Goal: Information Seeking & Learning: Learn about a topic

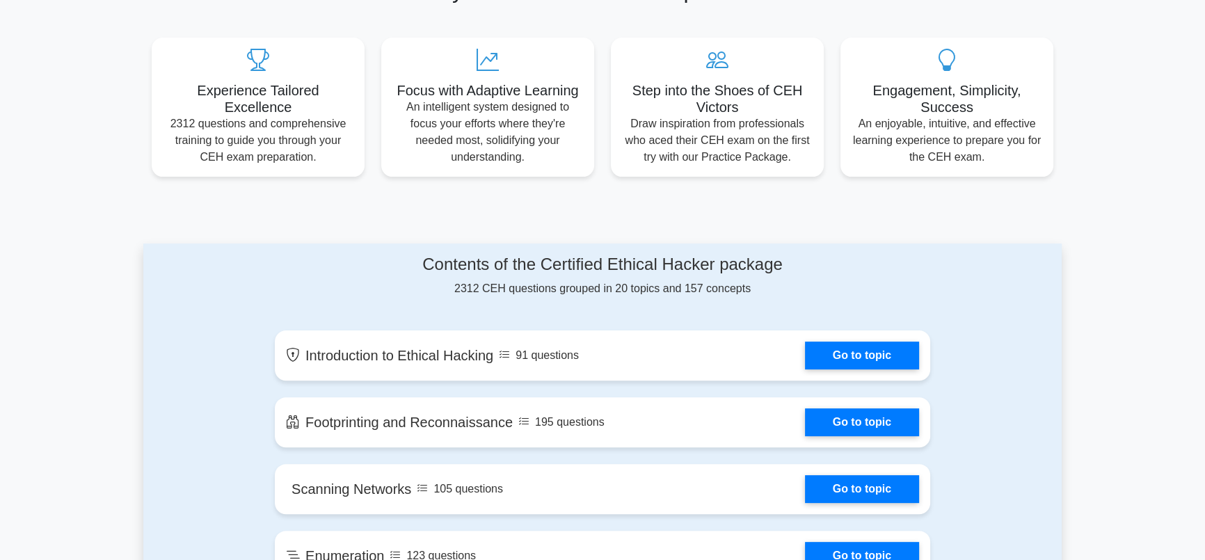
scroll to position [632, 0]
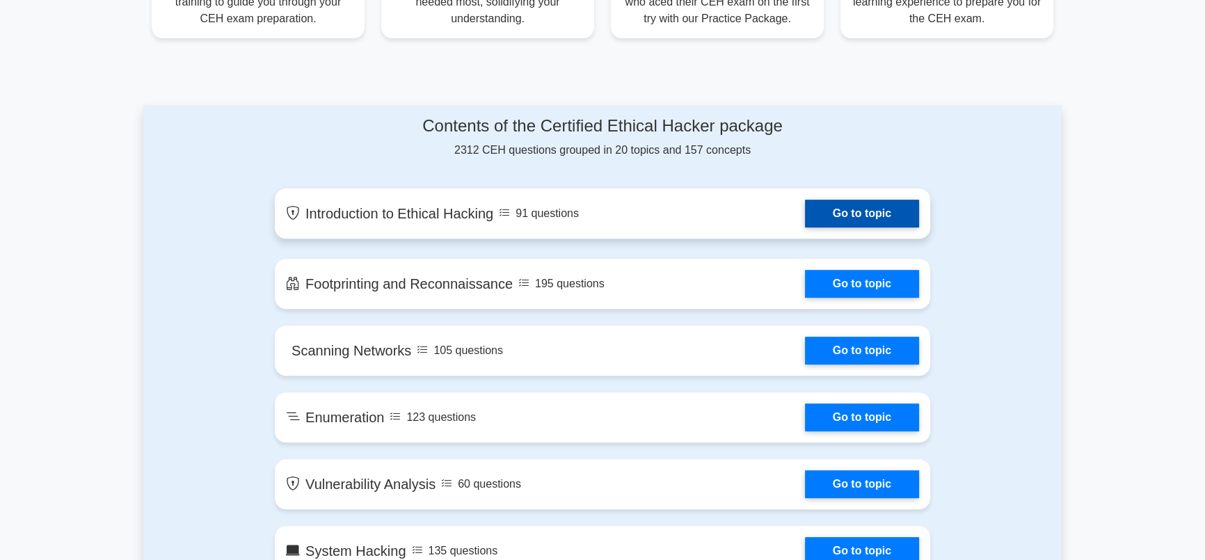
click at [878, 216] on link "Go to topic" at bounding box center [862, 214] width 114 height 28
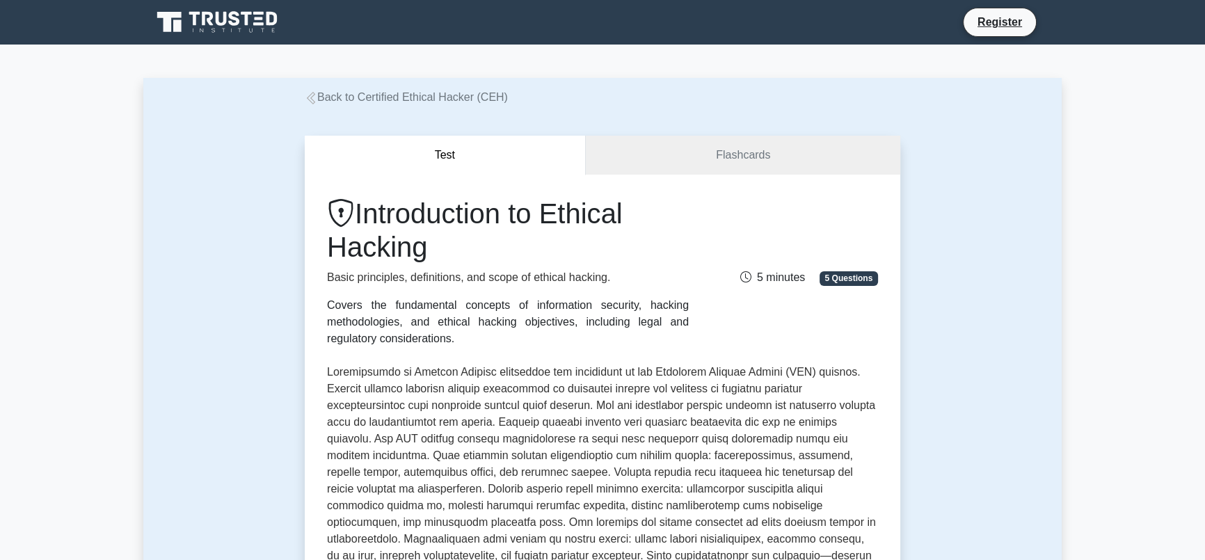
click at [842, 279] on span "5 Questions" at bounding box center [848, 278] width 58 height 14
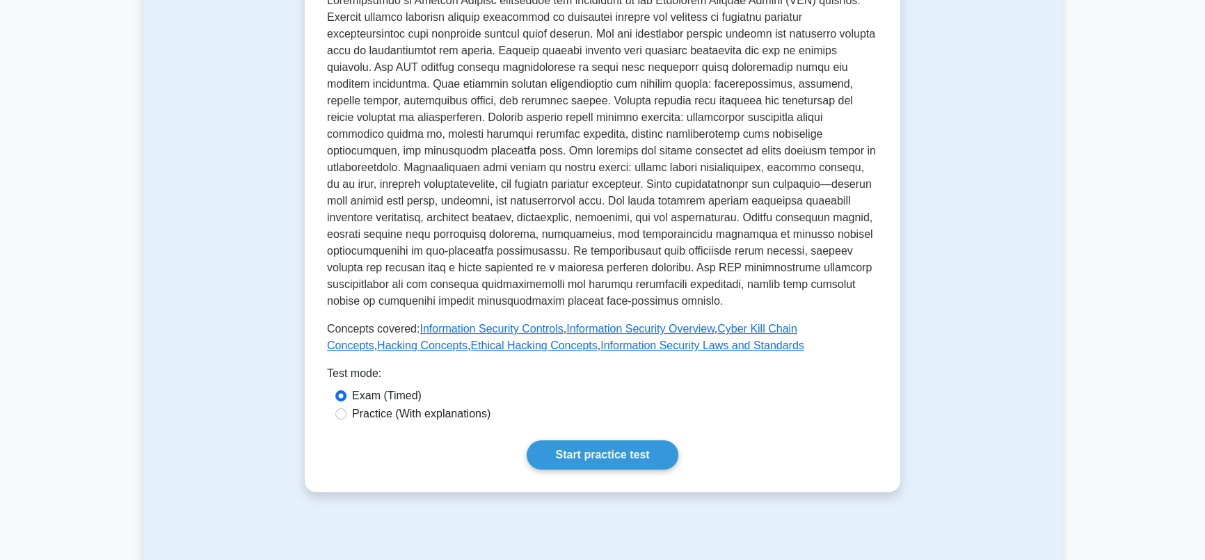
scroll to position [379, 0]
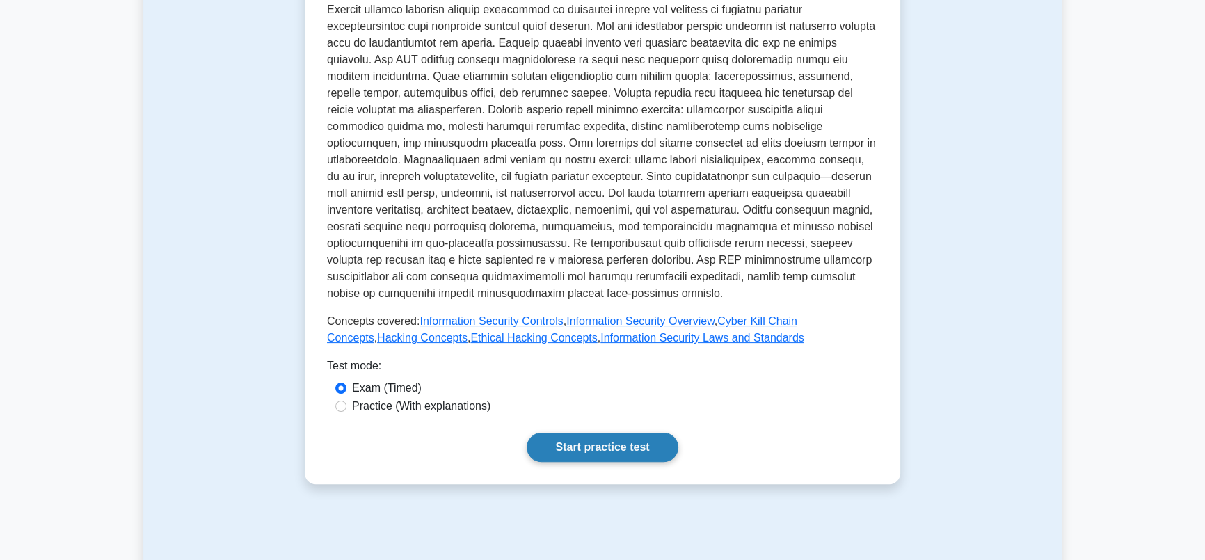
click at [601, 433] on link "Start practice test" at bounding box center [601, 447] width 151 height 29
drag, startPoint x: 521, startPoint y: 312, endPoint x: 584, endPoint y: 234, distance: 100.4
click at [584, 234] on p at bounding box center [602, 143] width 551 height 317
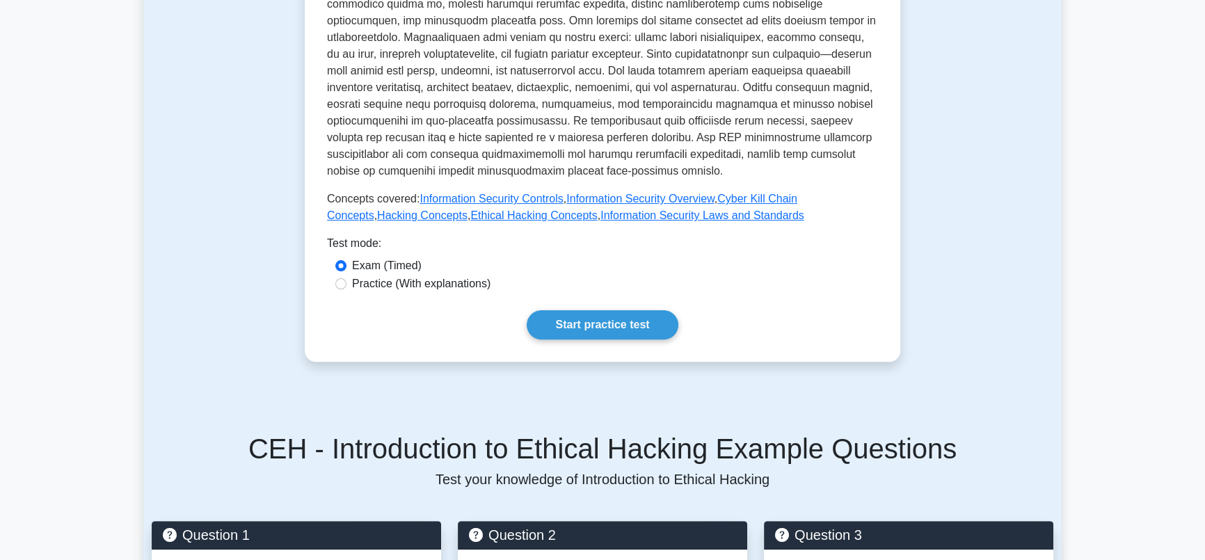
scroll to position [632, 0]
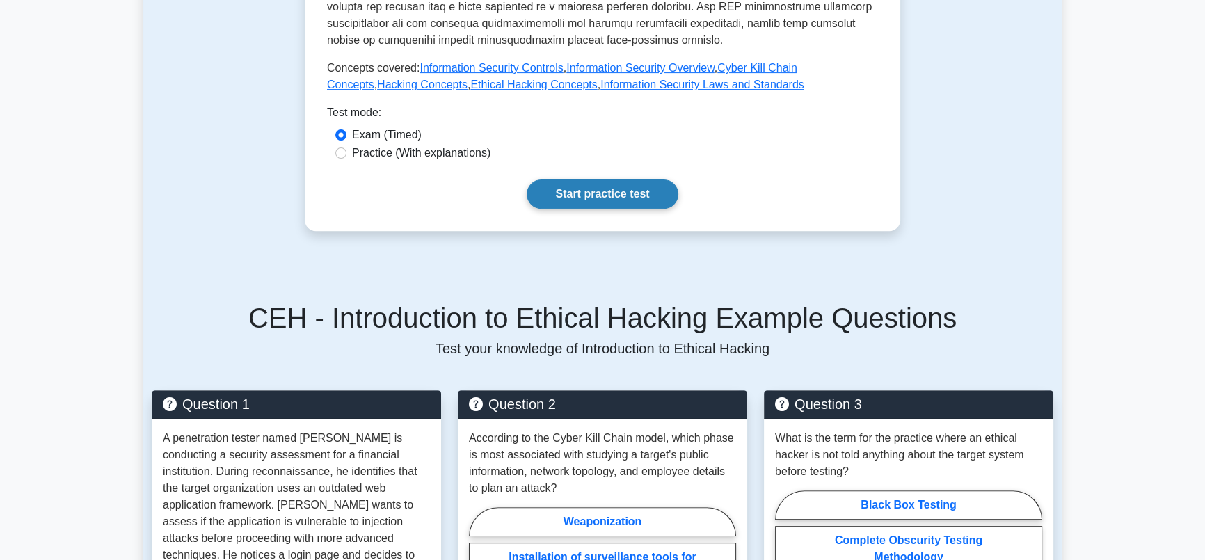
click at [600, 179] on link "Start practice test" at bounding box center [601, 193] width 151 height 29
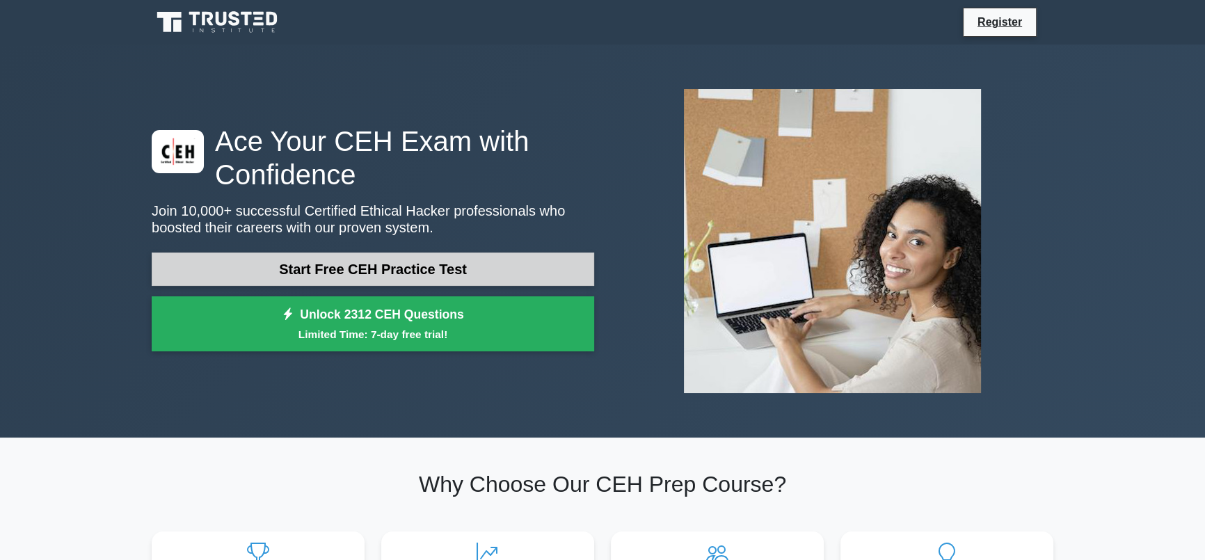
click at [462, 259] on link "Start Free CEH Practice Test" at bounding box center [373, 268] width 442 height 33
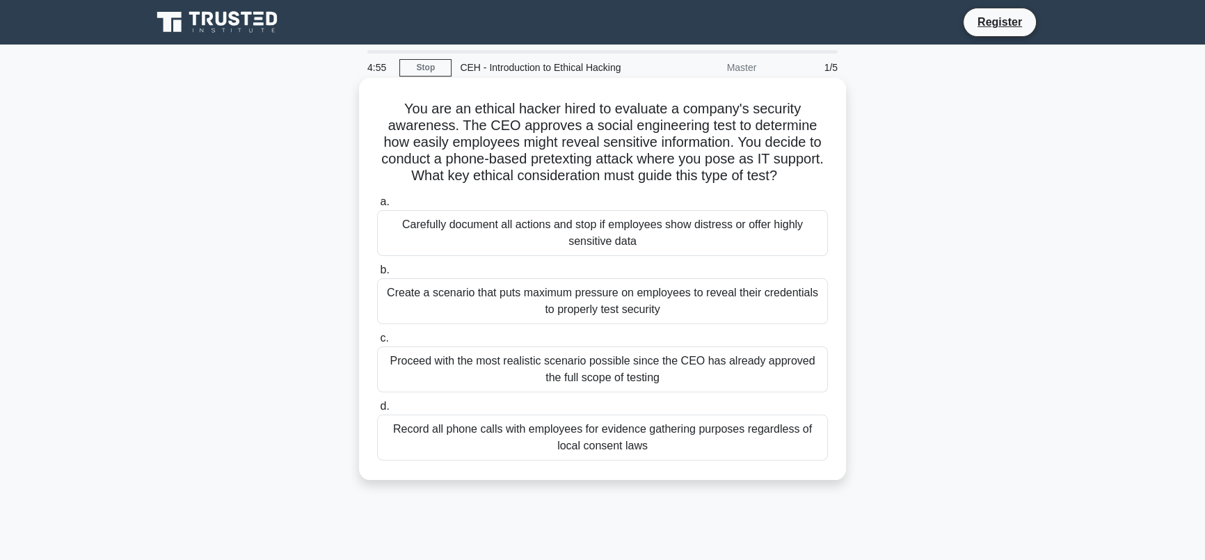
click at [615, 235] on div "Carefully document all actions and stop if employees show distress or offer hig…" at bounding box center [602, 233] width 451 height 46
click at [377, 207] on input "a. Carefully document all actions and stop if employees show distress or offer …" at bounding box center [377, 202] width 0 height 9
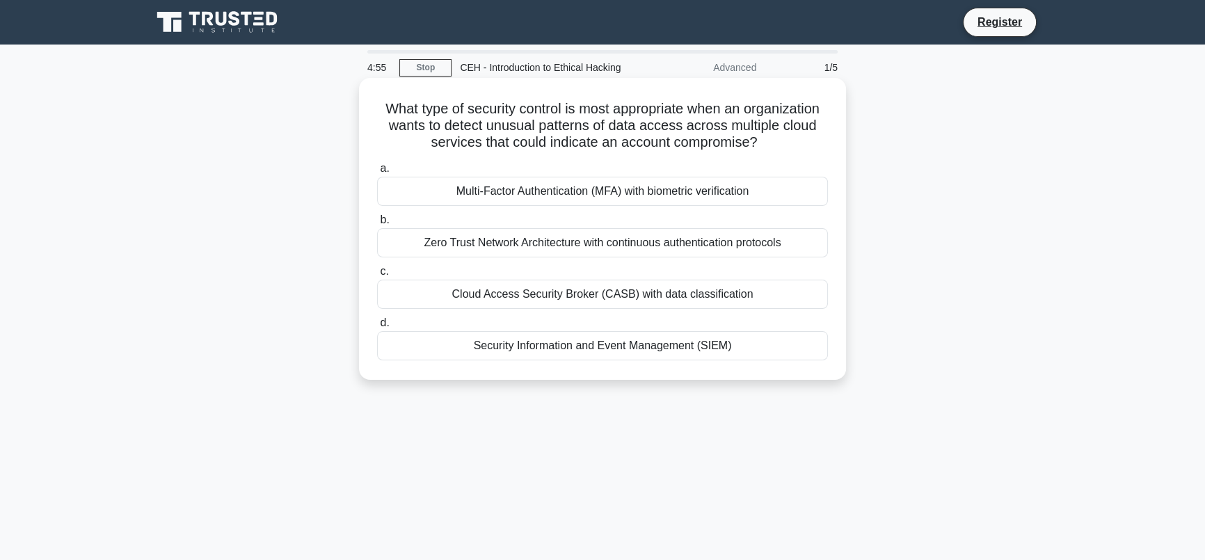
click at [614, 235] on div "Zero Trust Network Architecture with continuous authentication protocols" at bounding box center [602, 242] width 451 height 29
click at [377, 225] on input "b. Zero Trust Network Architecture with continuous authentication protocols" at bounding box center [377, 220] width 0 height 9
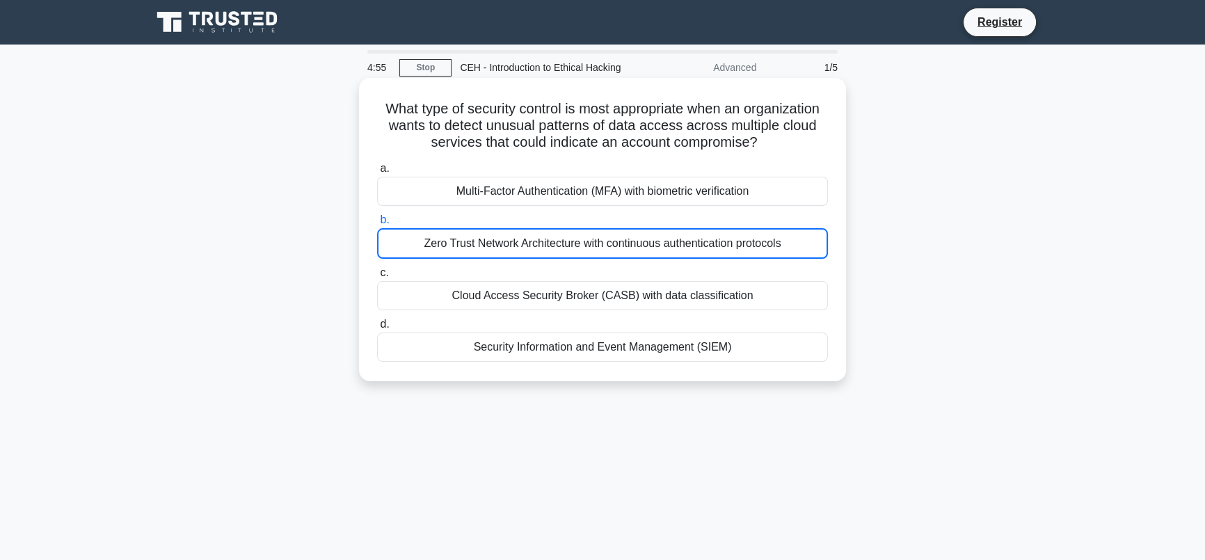
click at [614, 235] on div "Zero Trust Network Architecture with continuous authentication protocols" at bounding box center [602, 243] width 451 height 31
click at [377, 225] on input "b. Zero Trust Network Architecture with continuous authentication protocols" at bounding box center [377, 220] width 0 height 9
click at [614, 235] on div "Zero Trust Network Architecture with continuous authentication protocols" at bounding box center [602, 243] width 451 height 31
click at [377, 225] on input "b. Zero Trust Network Architecture with continuous authentication protocols" at bounding box center [377, 220] width 0 height 9
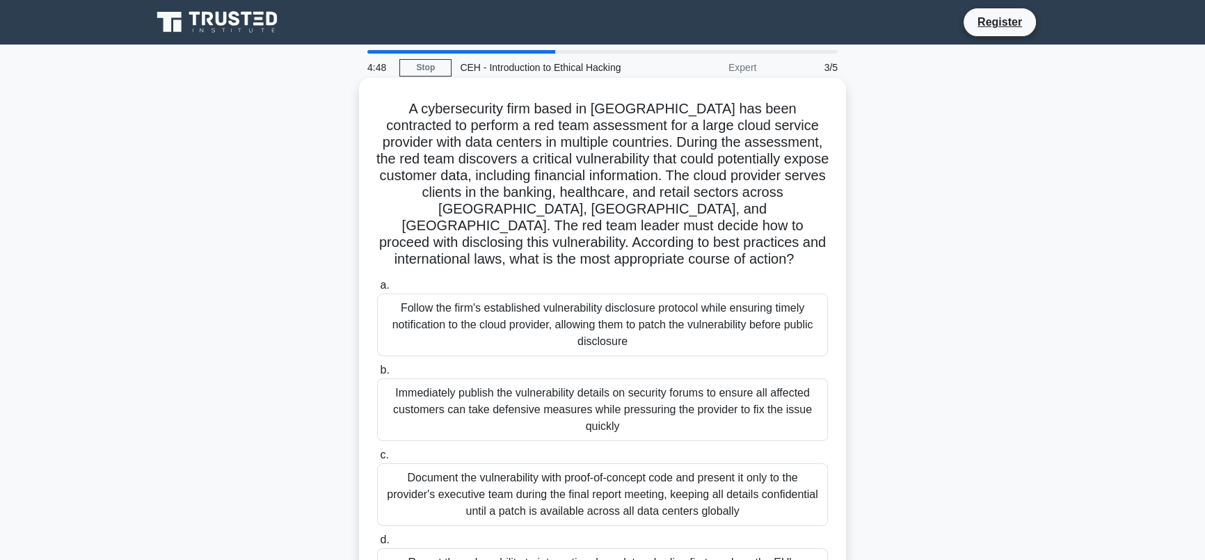
click at [615, 318] on div "Follow the firm's established vulnerability disclosure protocol while ensuring …" at bounding box center [602, 324] width 451 height 63
click at [377, 290] on input "a. Follow the firm's established vulnerability disclosure protocol while ensuri…" at bounding box center [377, 285] width 0 height 9
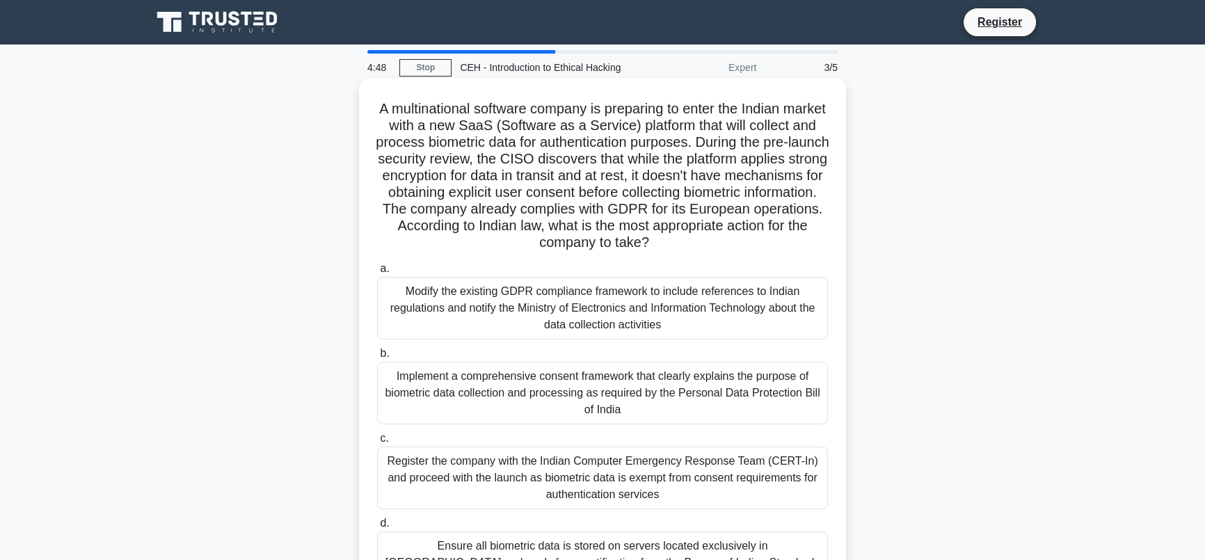
click at [615, 316] on div "Modify the existing GDPR compliance framework to include references to Indian r…" at bounding box center [602, 308] width 451 height 63
click at [377, 273] on input "a. Modify the existing GDPR compliance framework to include references to India…" at bounding box center [377, 268] width 0 height 9
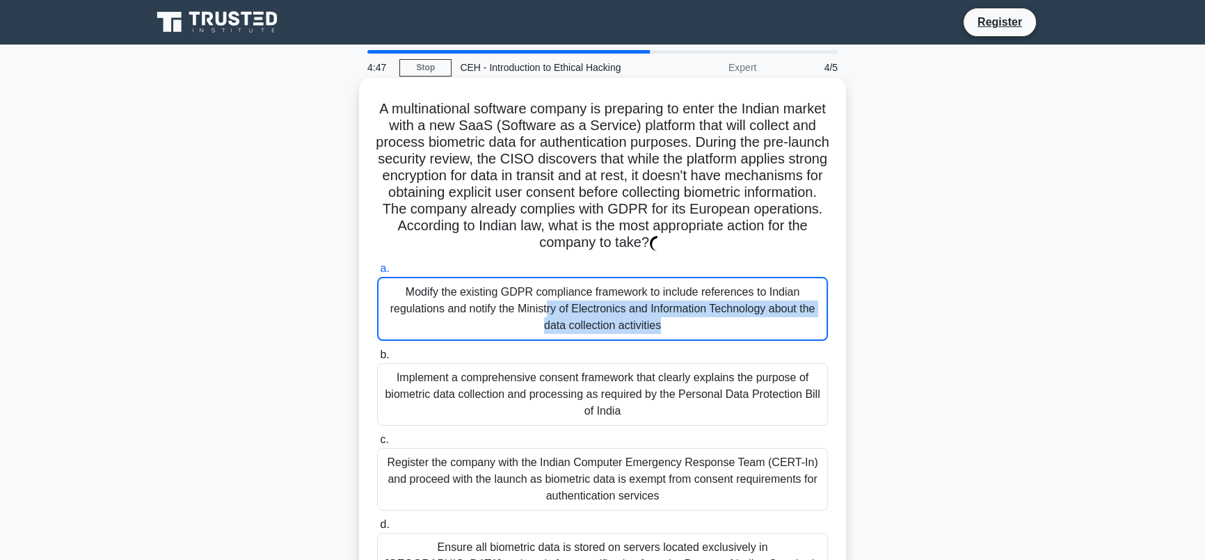
click at [615, 316] on div "Modify the existing GDPR compliance framework to include references to Indian r…" at bounding box center [602, 309] width 451 height 64
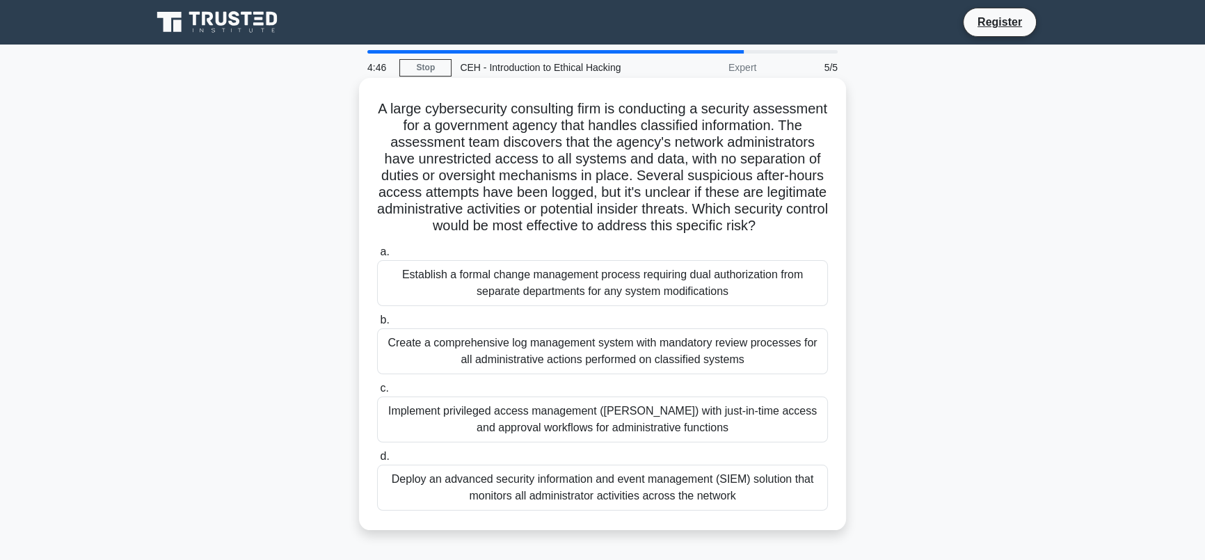
click at [619, 306] on div "Establish a formal change management process requiring dual authorization from …" at bounding box center [602, 283] width 451 height 46
click at [377, 257] on input "a. Establish a formal change management process requiring dual authorization fr…" at bounding box center [377, 252] width 0 height 9
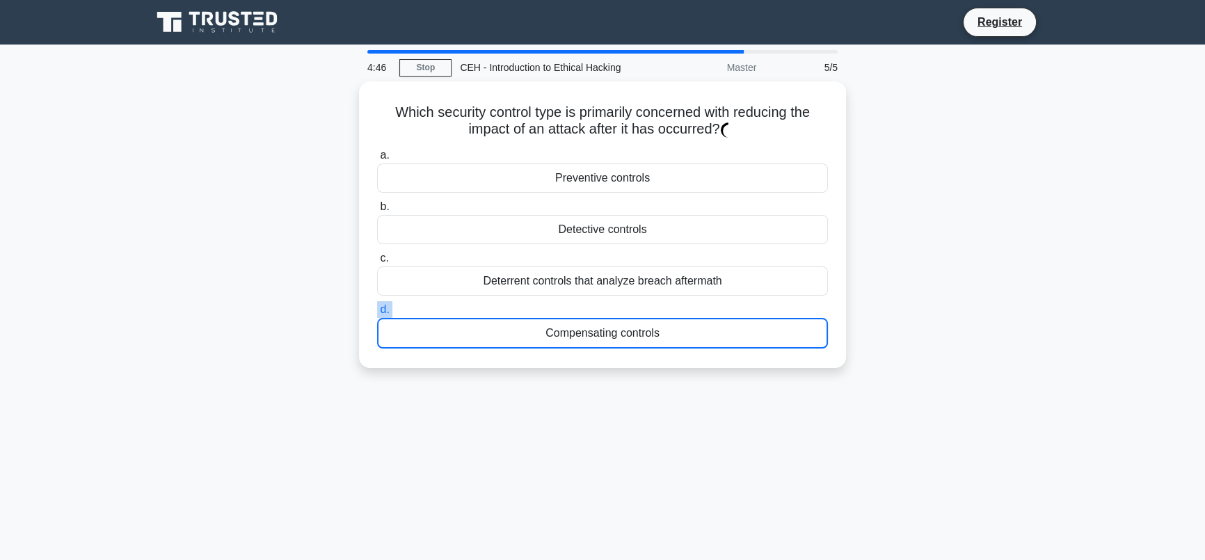
click at [619, 308] on label "d. Compensating controls" at bounding box center [602, 324] width 451 height 47
click at [377, 308] on input "d. Compensating controls" at bounding box center [377, 309] width 0 height 9
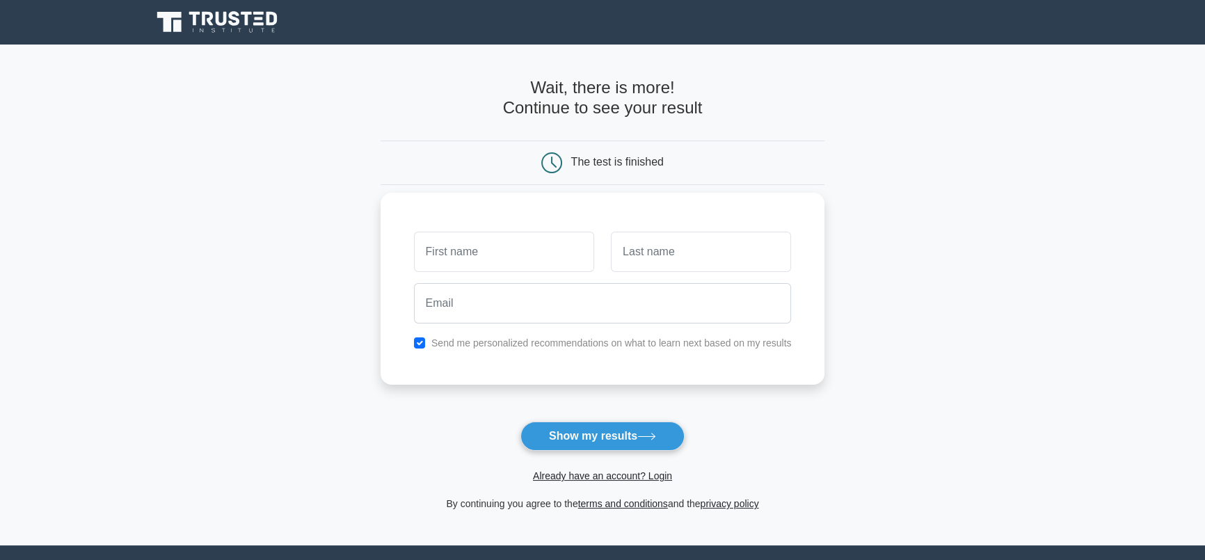
click at [508, 258] on input "text" at bounding box center [504, 252] width 180 height 40
click at [643, 427] on button "Show my results" at bounding box center [602, 435] width 164 height 29
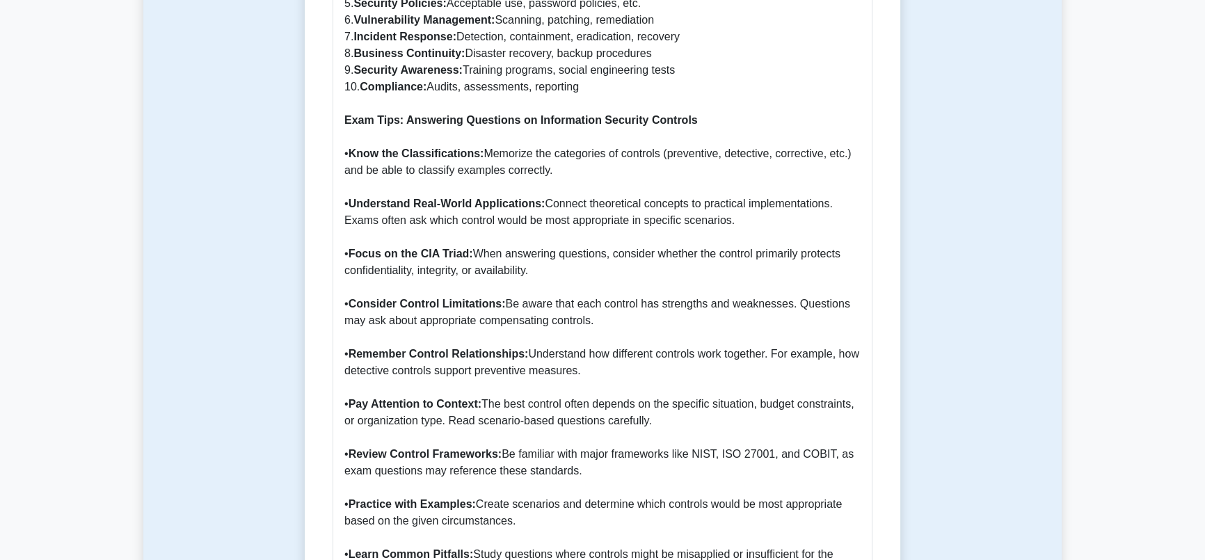
scroll to position [1707, 0]
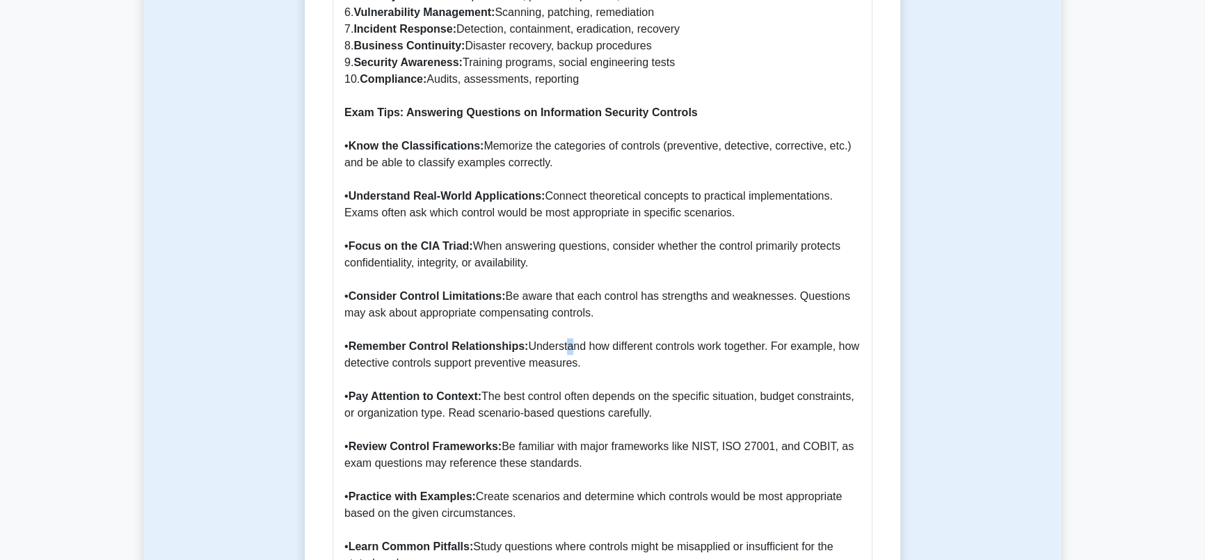
drag, startPoint x: 565, startPoint y: 327, endPoint x: 578, endPoint y: 321, distance: 14.0
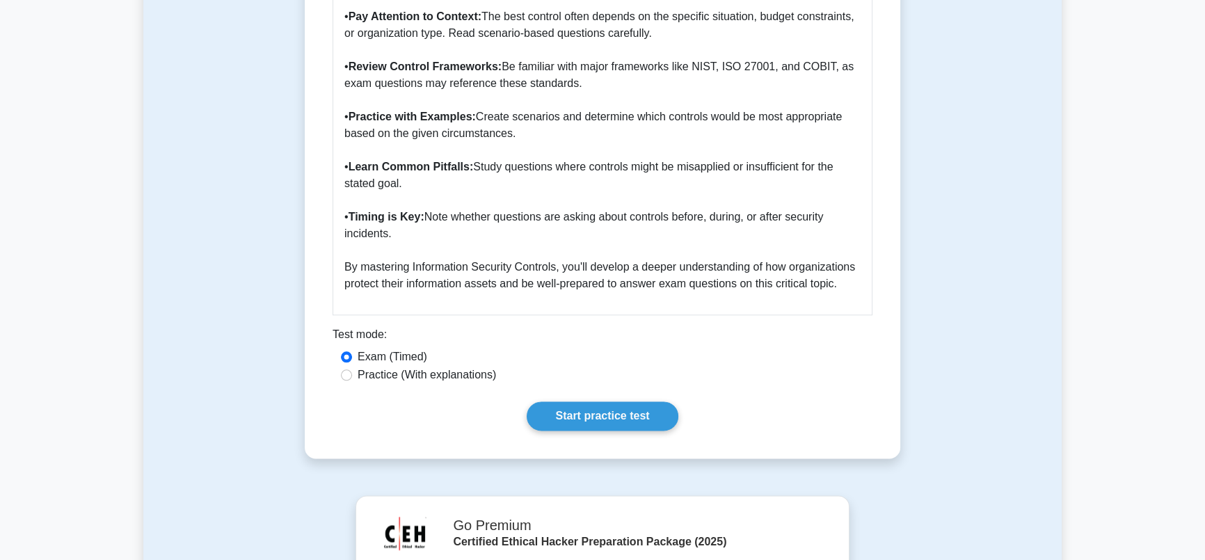
scroll to position [2465, 0]
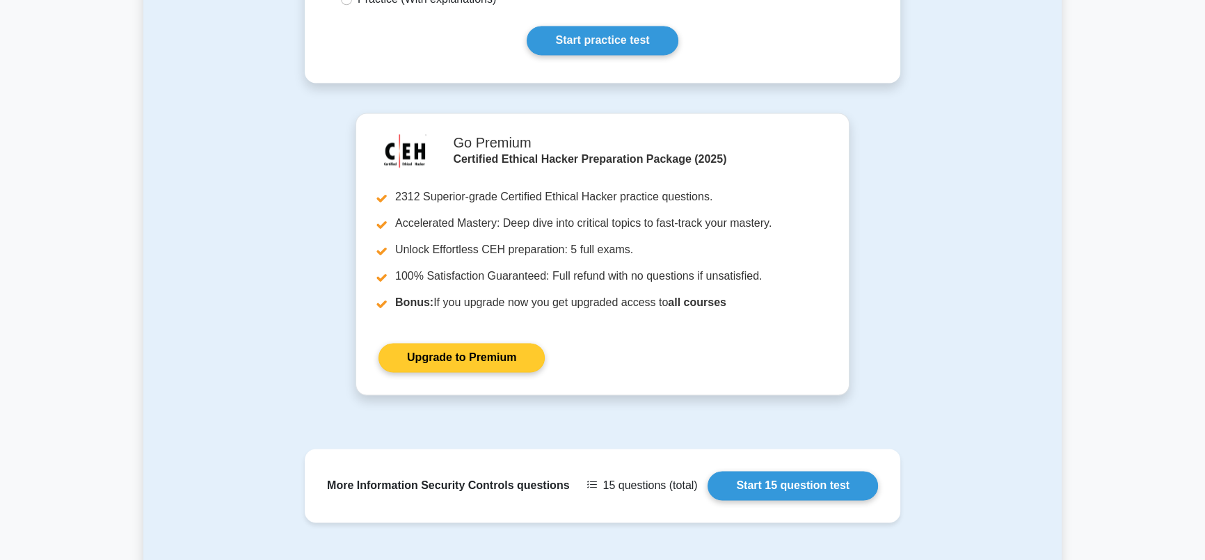
click at [499, 343] on link "Upgrade to Premium" at bounding box center [461, 357] width 166 height 29
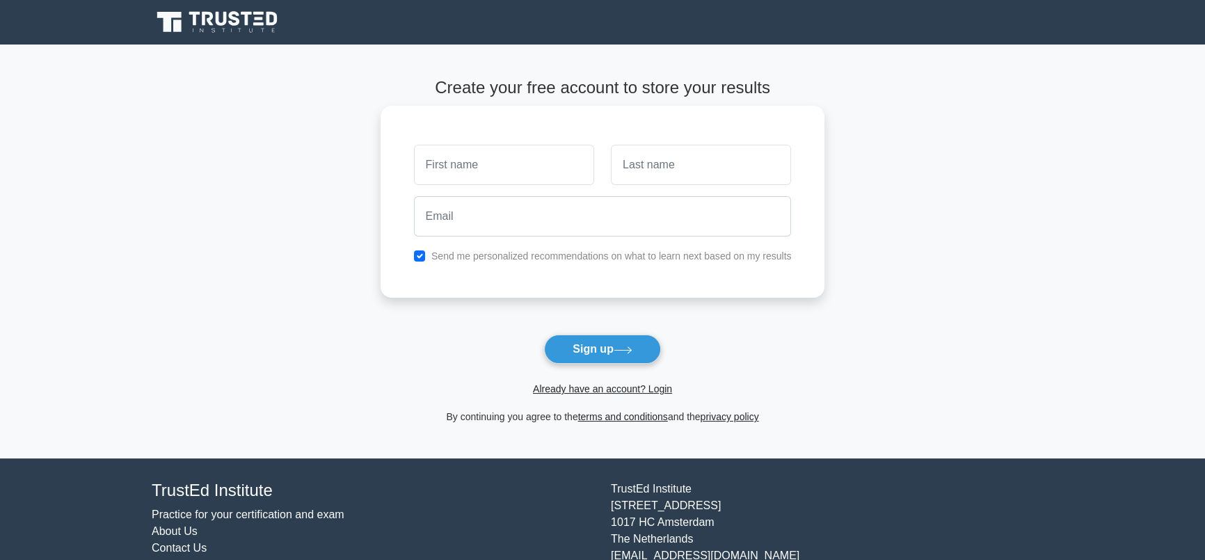
click at [480, 166] on input "text" at bounding box center [504, 165] width 180 height 40
